Goal: Task Accomplishment & Management: Manage account settings

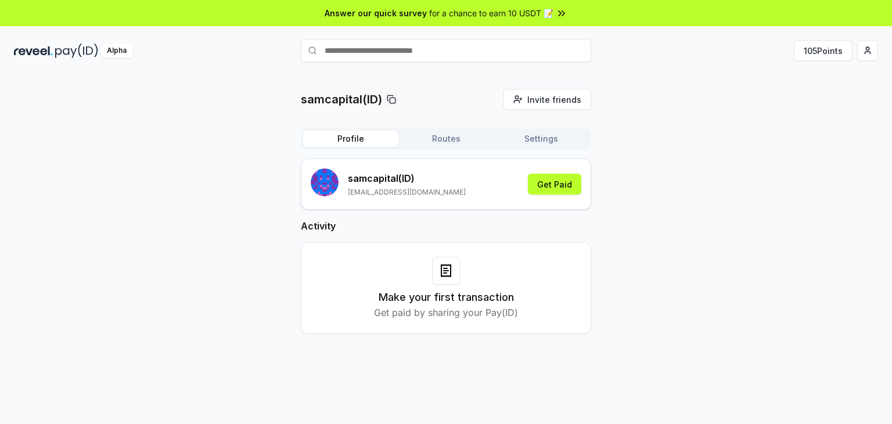
click at [367, 139] on button "Profile" at bounding box center [350, 139] width 95 height 16
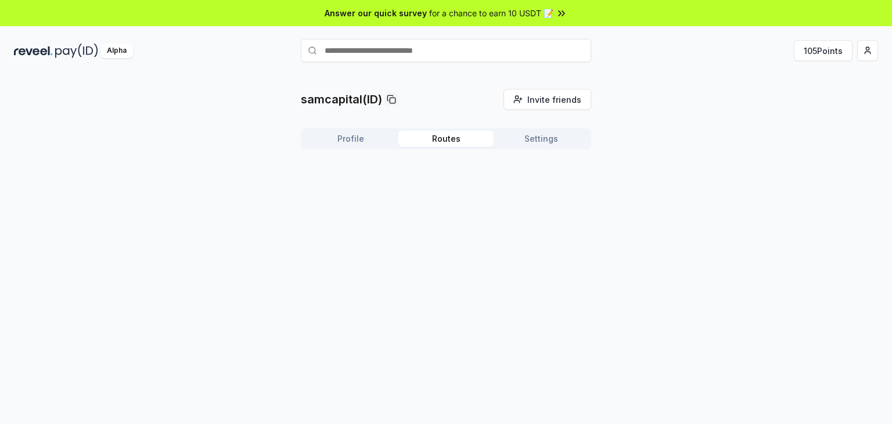
click at [432, 138] on button "Routes" at bounding box center [445, 139] width 95 height 16
click at [515, 140] on button "Settings" at bounding box center [540, 139] width 95 height 16
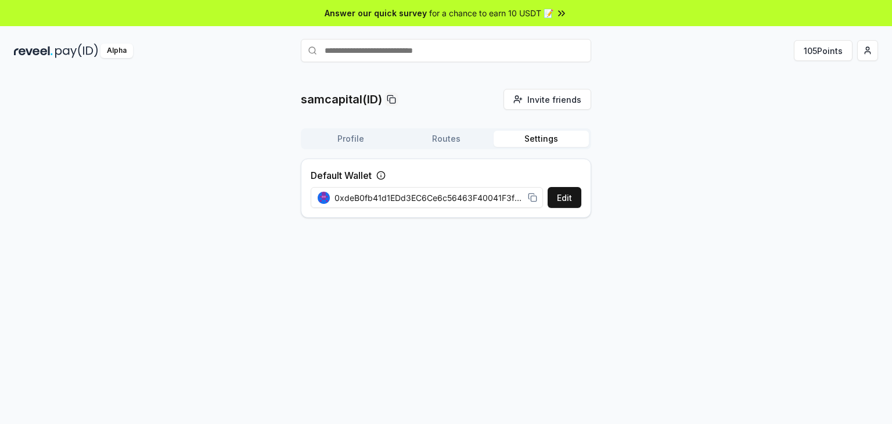
click at [355, 137] on button "Profile" at bounding box center [350, 139] width 95 height 16
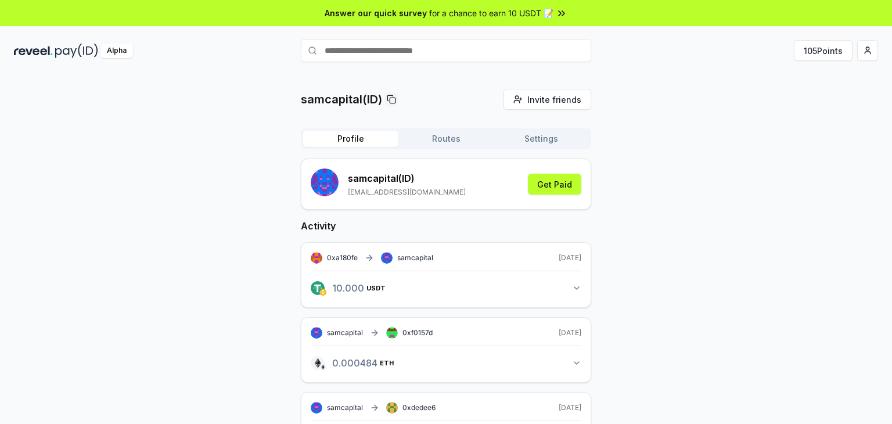
click at [553, 146] on button "Settings" at bounding box center [540, 139] width 95 height 16
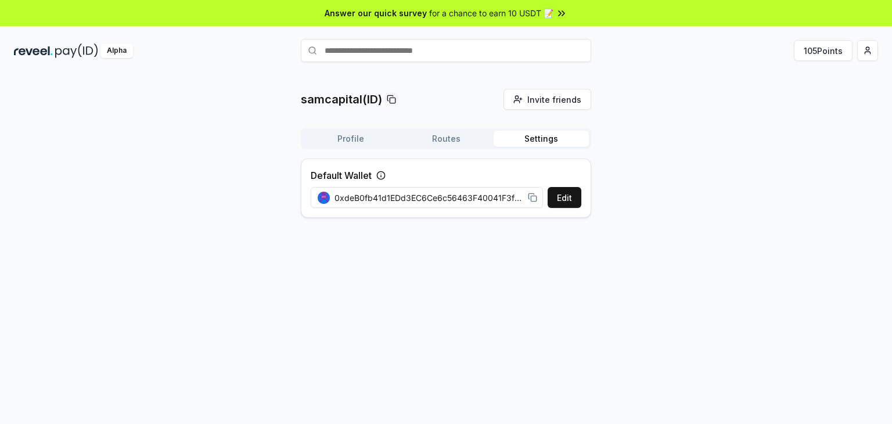
click at [388, 193] on span "0xdeB0fb41d1EDd3EC6Ce6c56463F40041F3f3361a" at bounding box center [428, 198] width 189 height 12
click at [564, 193] on button "Edit" at bounding box center [564, 197] width 34 height 21
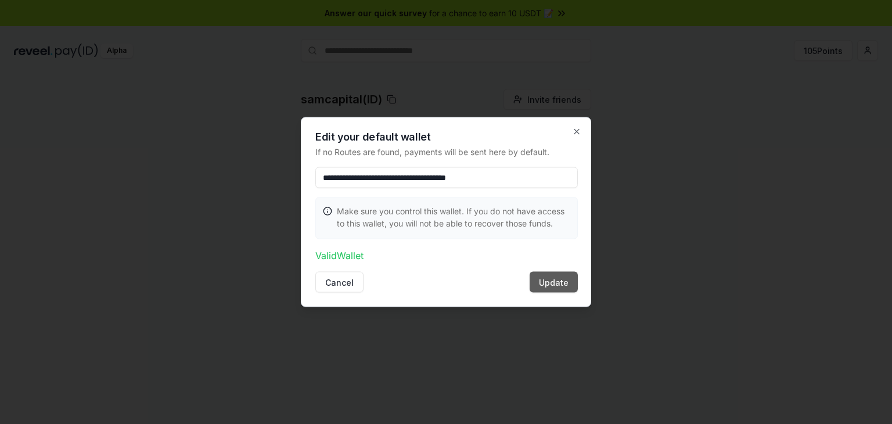
type input "**********"
click at [571, 278] on button "Update" at bounding box center [553, 282] width 48 height 21
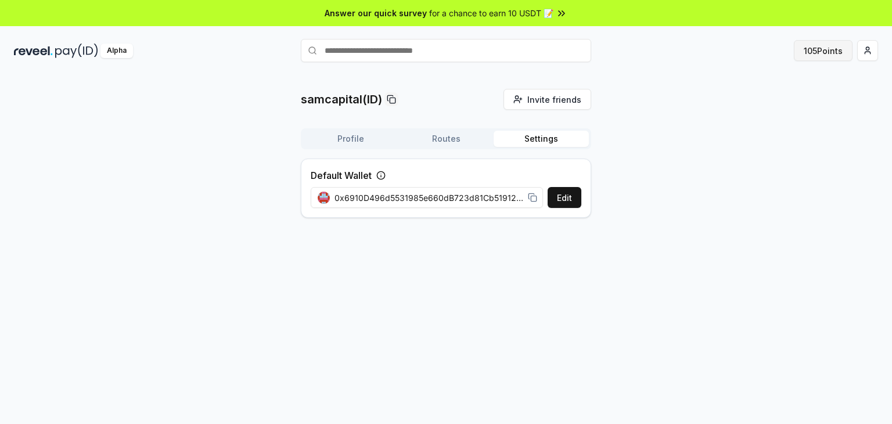
click at [818, 56] on button "105 Points" at bounding box center [822, 50] width 59 height 21
